Goal: Browse casually: Explore the website without a specific task or goal

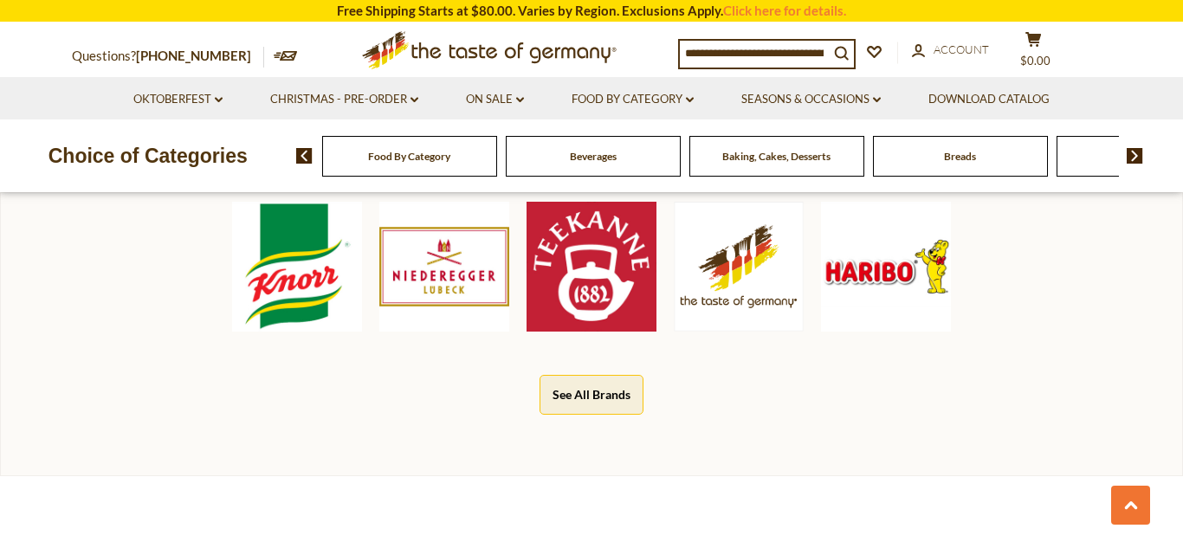
scroll to position [887, 0]
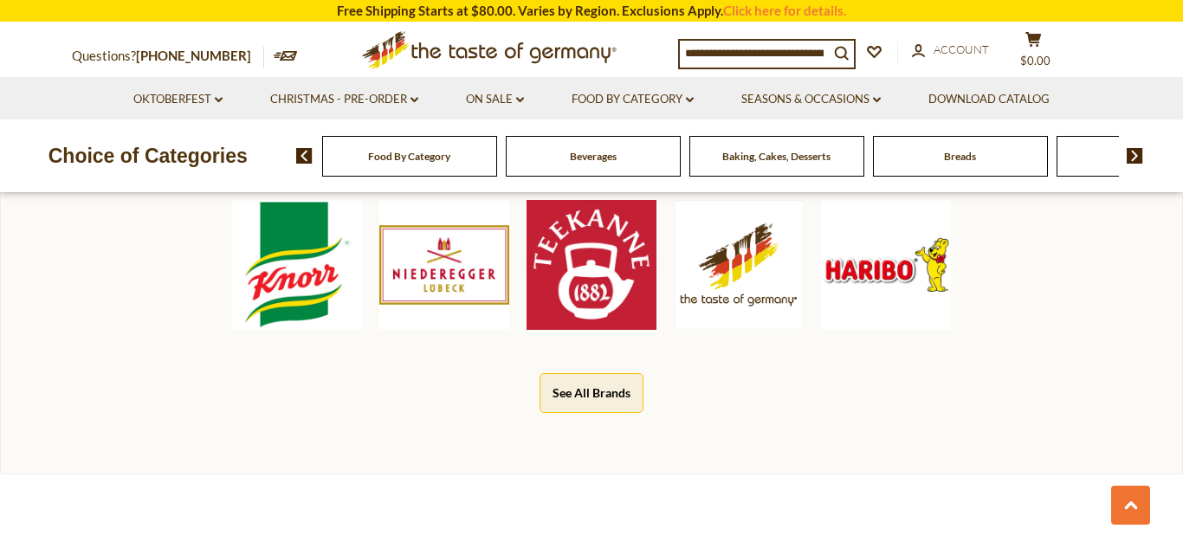
click at [513, 42] on icon ".st0{fill:#EDD300;} .st1{fill:#D33E21;}" at bounding box center [489, 50] width 324 height 54
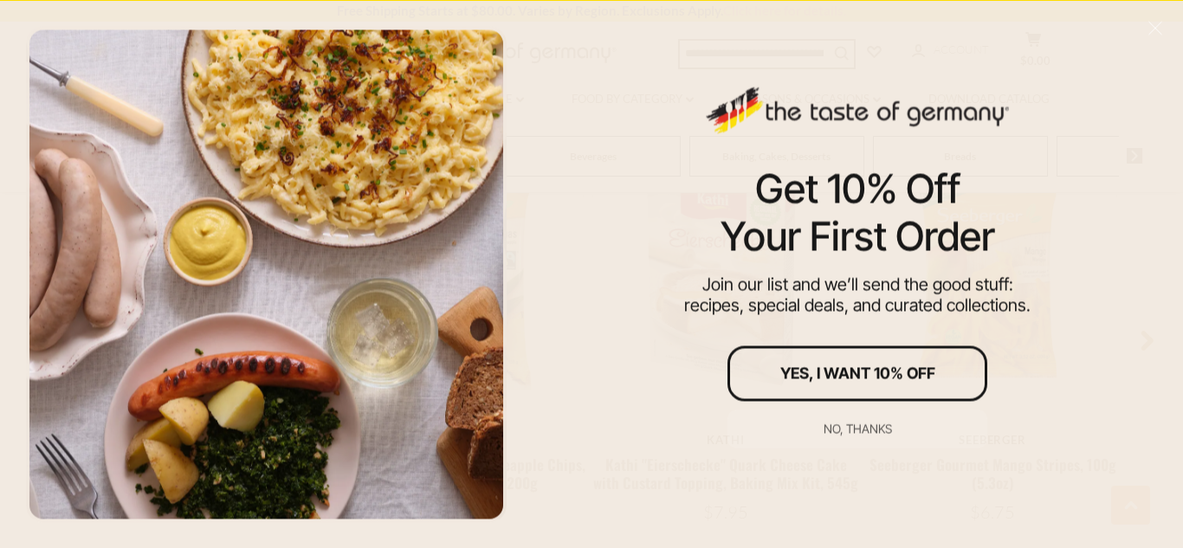
scroll to position [1386, 0]
click at [873, 423] on div "No, thanks" at bounding box center [857, 428] width 68 height 12
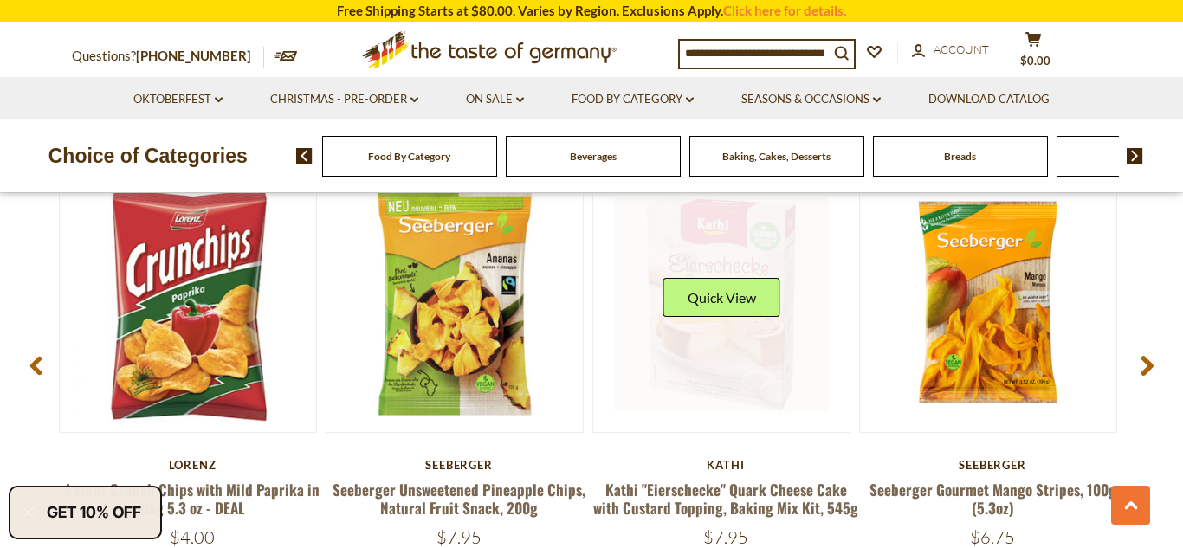
scroll to position [1359, 0]
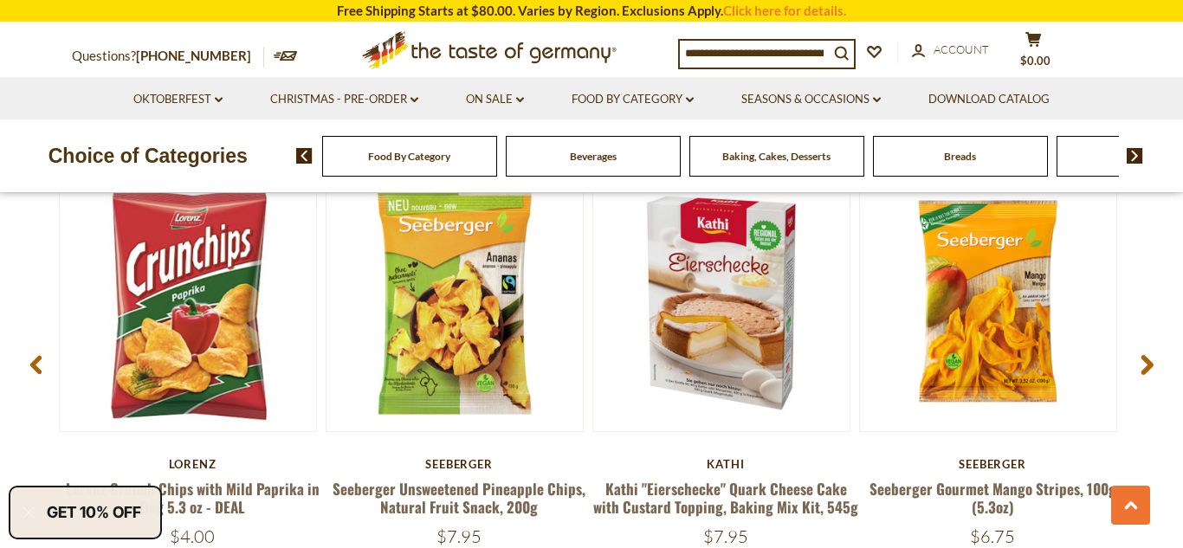
click at [1135, 360] on span at bounding box center [1146, 367] width 41 height 55
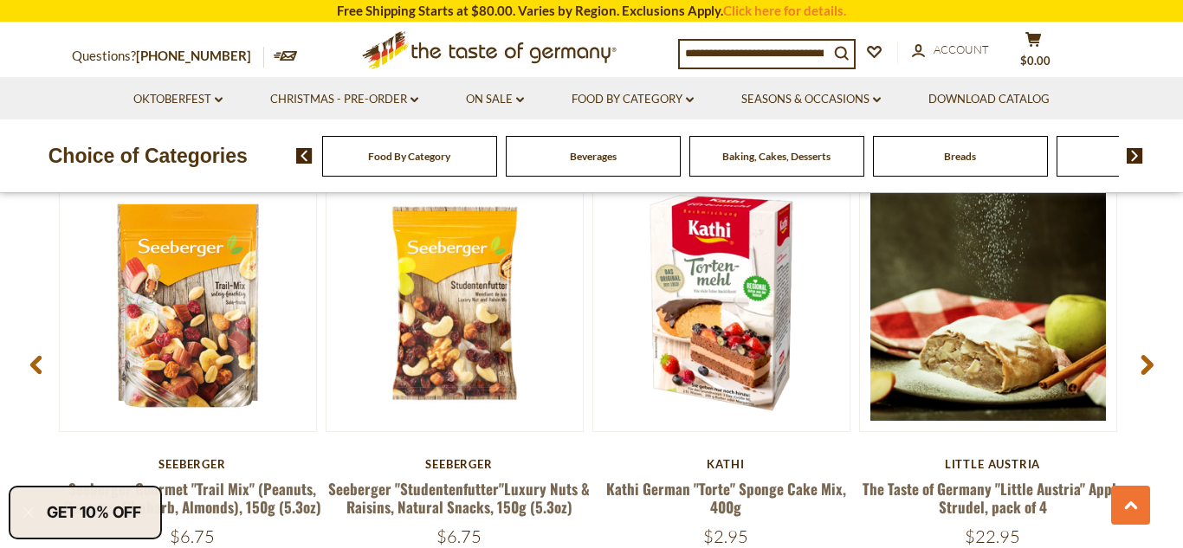
click at [1135, 360] on span at bounding box center [1146, 367] width 41 height 55
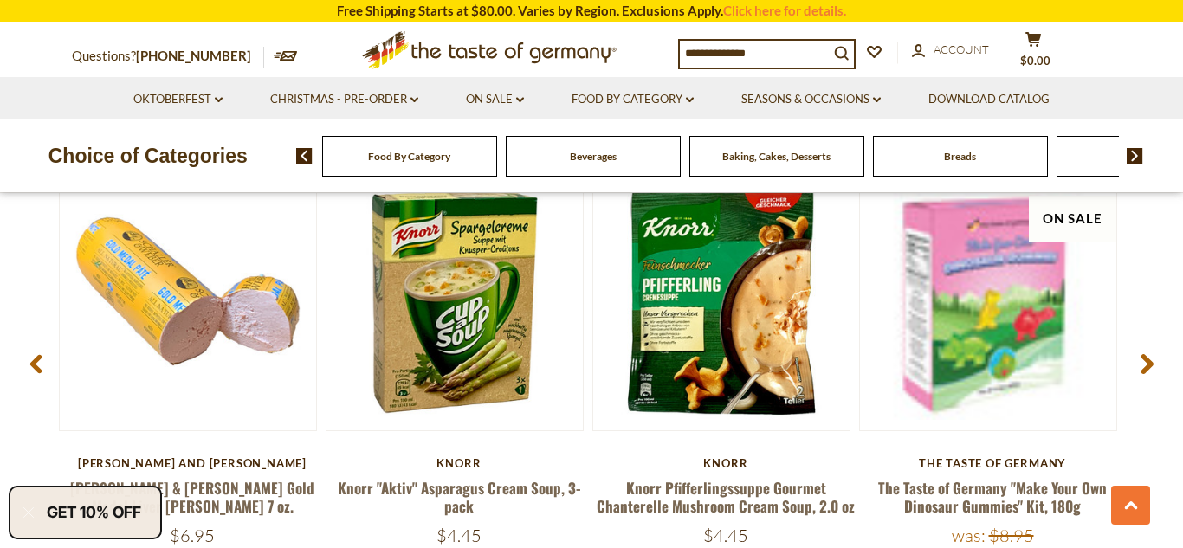
scroll to position [1389, 0]
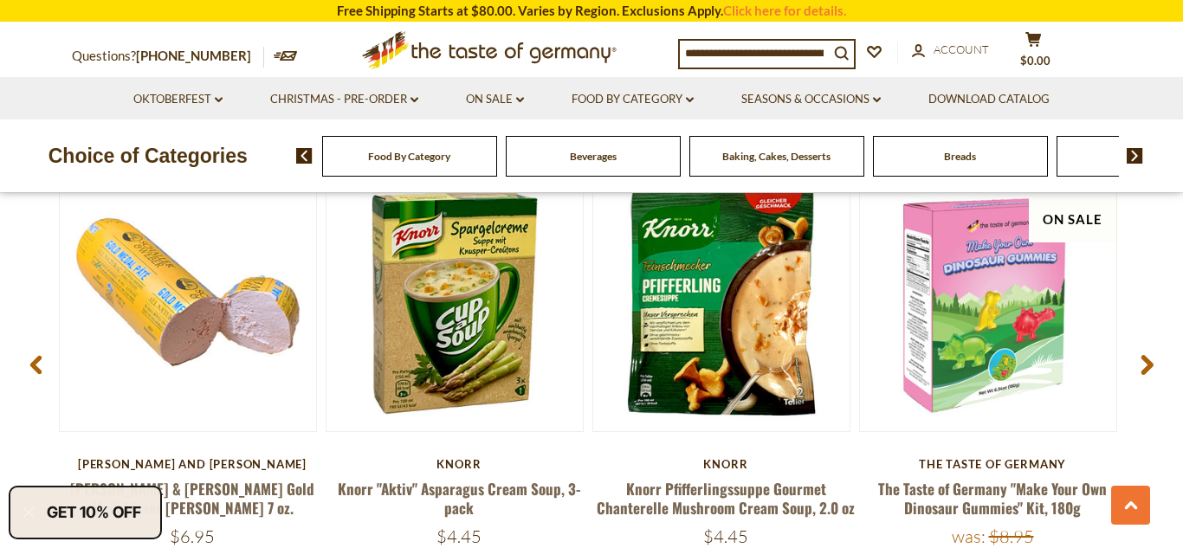
click at [1135, 360] on span at bounding box center [1146, 367] width 41 height 55
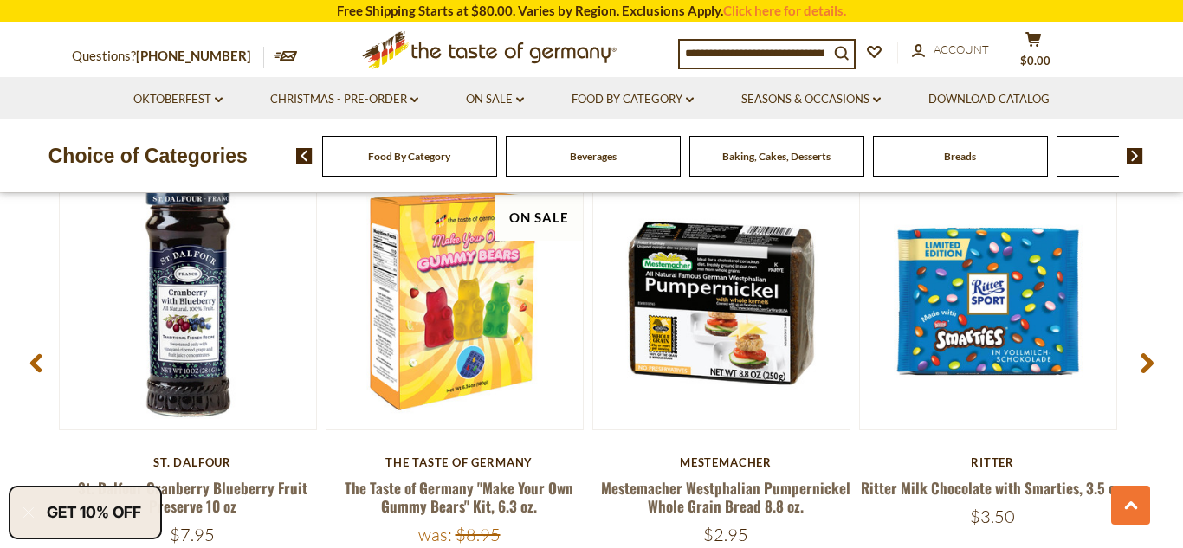
scroll to position [1359, 0]
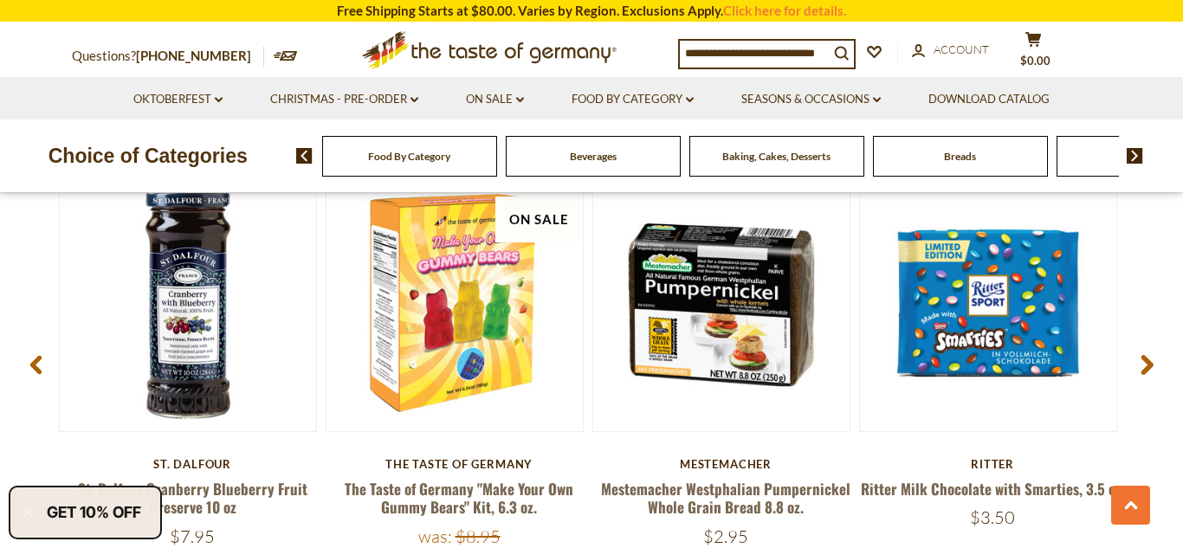
click at [1135, 360] on span at bounding box center [1146, 367] width 41 height 55
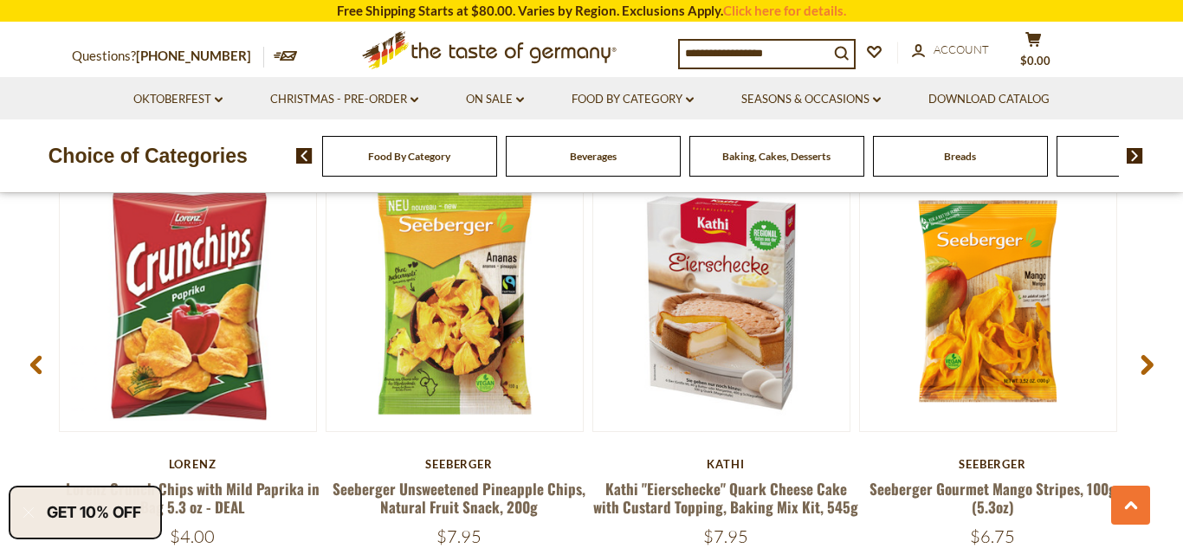
click at [1135, 360] on span at bounding box center [1146, 367] width 41 height 55
